Goal: Find specific page/section: Find specific page/section

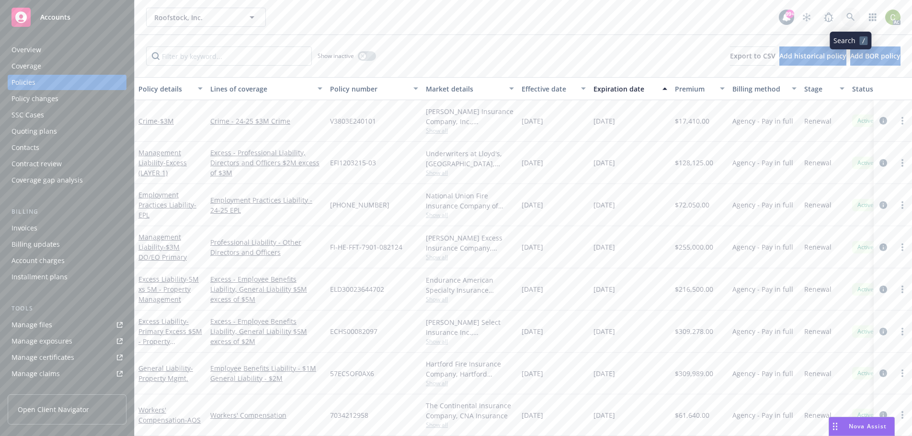
click at [849, 15] on icon at bounding box center [850, 17] width 9 height 9
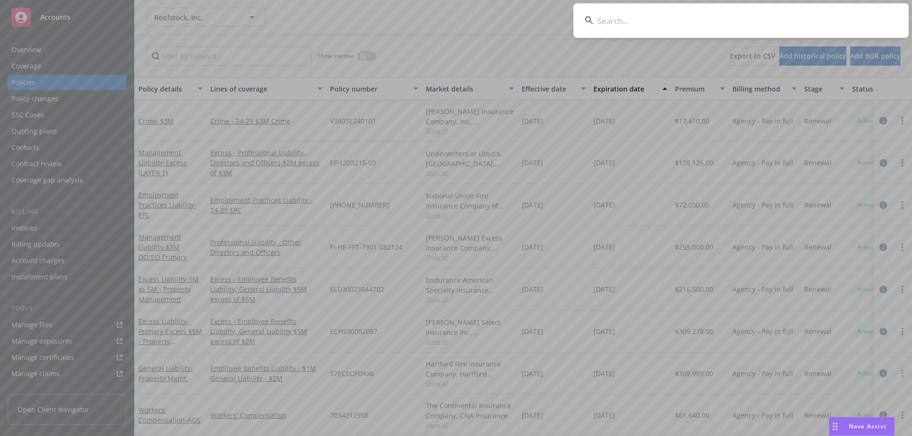
drag, startPoint x: 631, startPoint y: 27, endPoint x: 652, endPoint y: 24, distance: 21.3
click at [631, 27] on input at bounding box center [740, 20] width 335 height 34
paste input "Caminar"
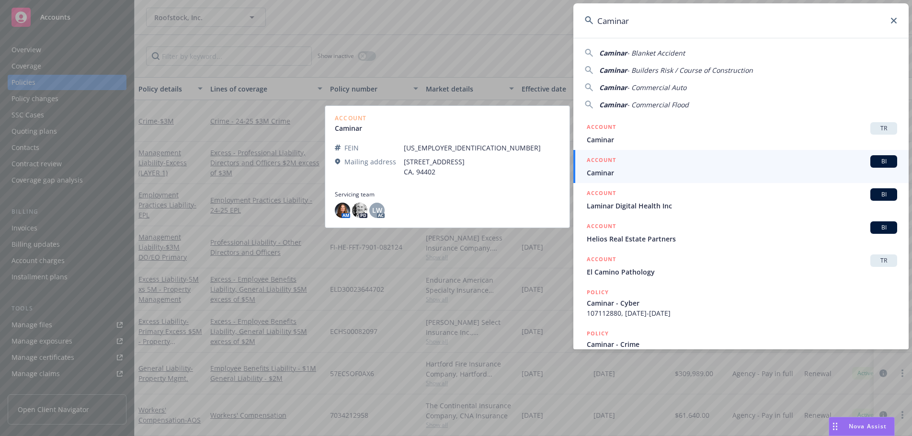
type input "Caminar"
click at [788, 168] on span "Caminar" at bounding box center [742, 173] width 310 height 10
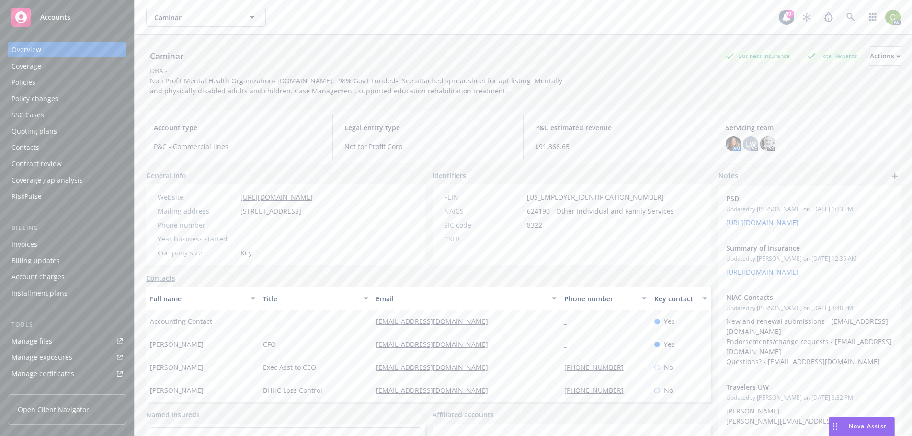
click at [40, 85] on div "Policies" at bounding box center [66, 82] width 111 height 15
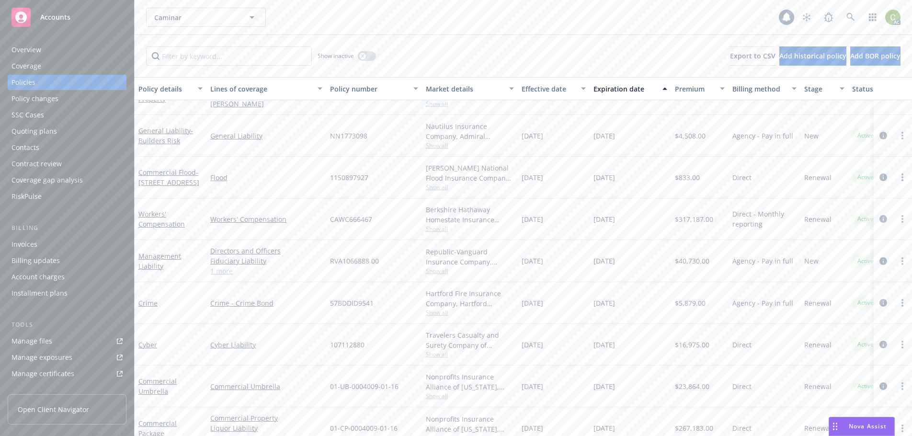
scroll to position [86, 0]
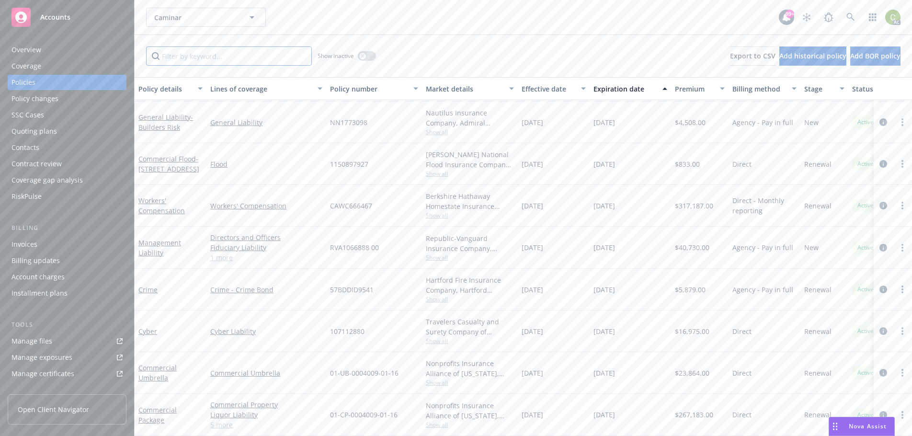
click at [180, 60] on input "Filter by keyword..." at bounding box center [229, 55] width 166 height 19
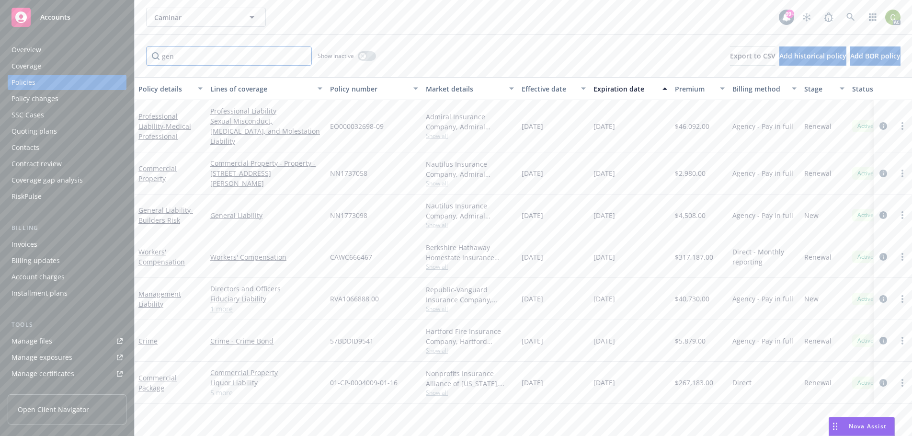
scroll to position [0, 0]
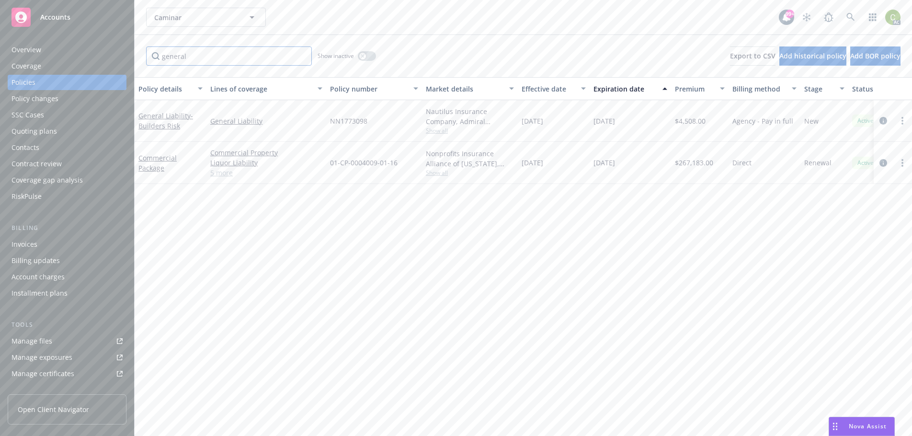
type input "general"
click at [230, 177] on link "5 more" at bounding box center [266, 173] width 112 height 10
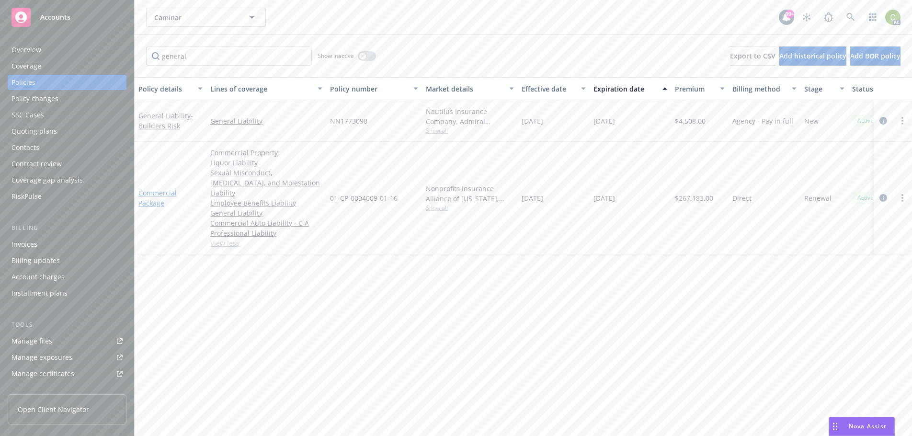
click at [167, 189] on link "Commercial Package" at bounding box center [157, 197] width 38 height 19
